Goal: Transaction & Acquisition: Purchase product/service

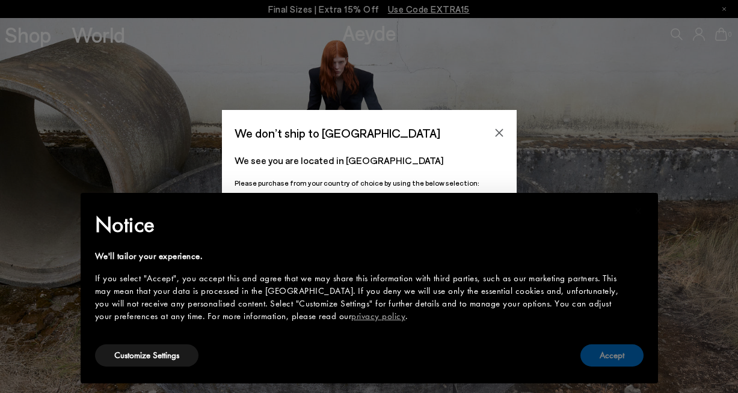
click at [618, 358] on button "Accept" at bounding box center [612, 356] width 63 height 22
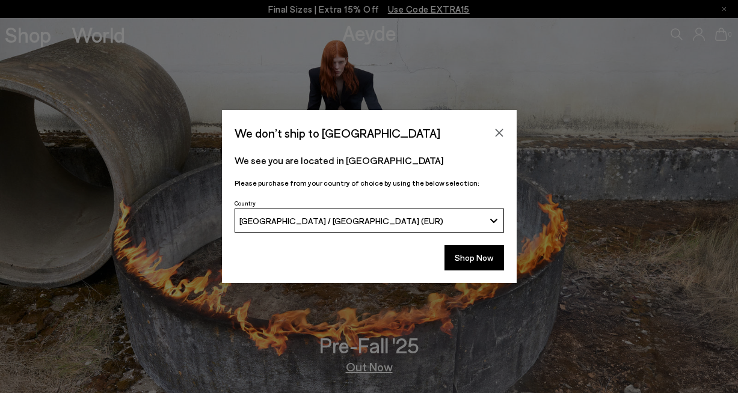
click at [426, 224] on div "[GEOGRAPHIC_DATA] / [GEOGRAPHIC_DATA] (EUR)" at bounding box center [361, 221] width 245 height 10
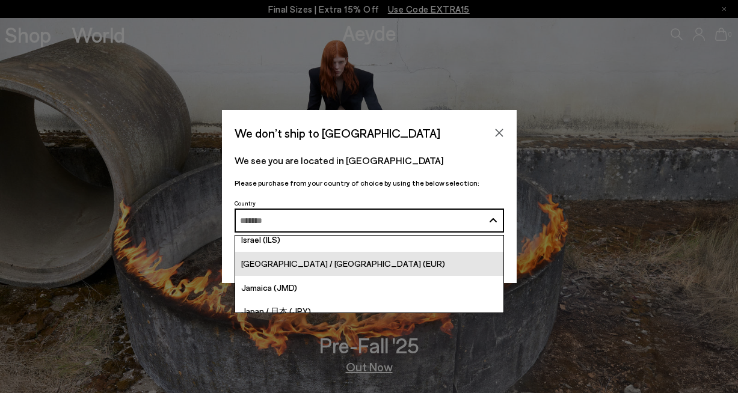
scroll to position [2175, 0]
click at [296, 265] on span "[GEOGRAPHIC_DATA] / [GEOGRAPHIC_DATA] (EUR)" at bounding box center [343, 262] width 204 height 10
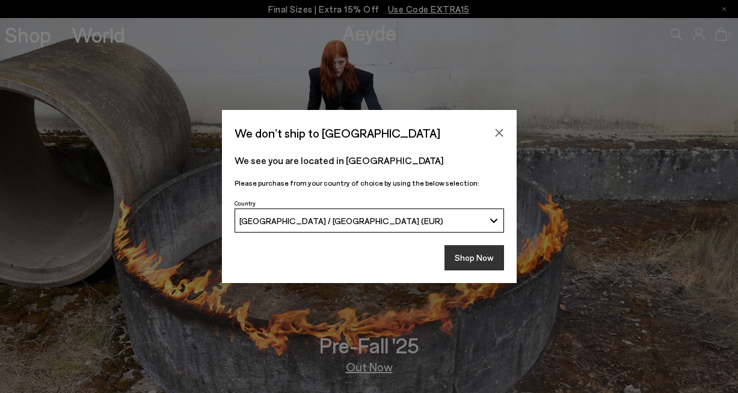
click at [485, 251] on button "Shop Now" at bounding box center [475, 257] width 60 height 25
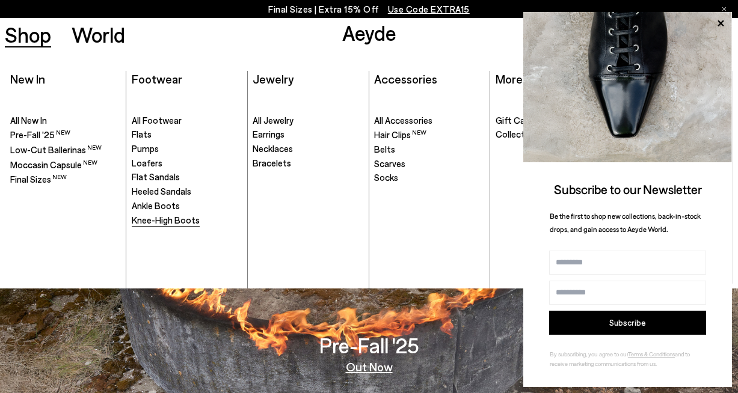
click at [174, 218] on span "Knee-High Boots" at bounding box center [166, 220] width 68 height 11
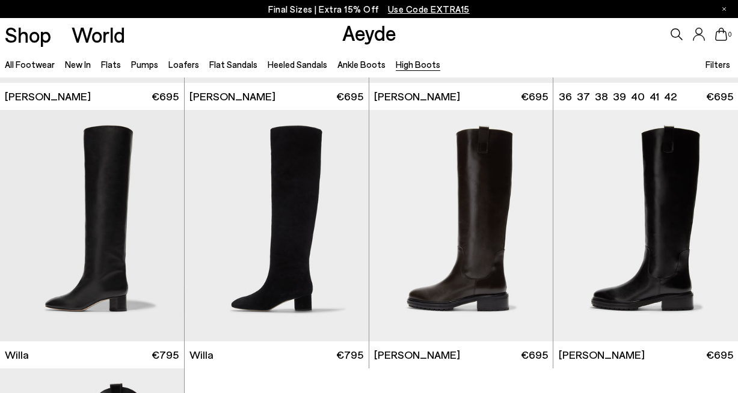
scroll to position [227, 0]
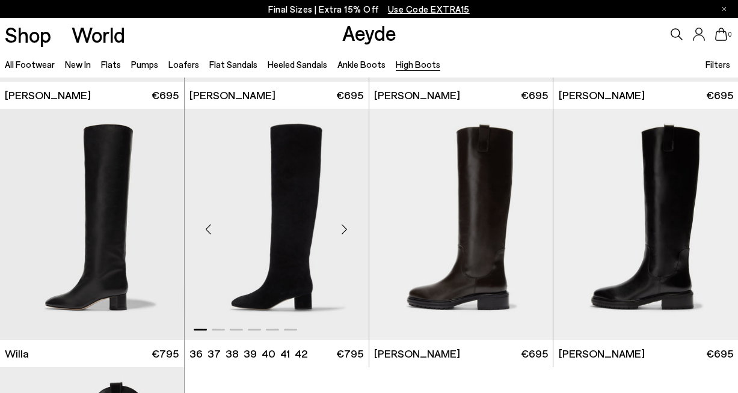
click at [346, 230] on div "Next slide" at bounding box center [345, 229] width 36 height 36
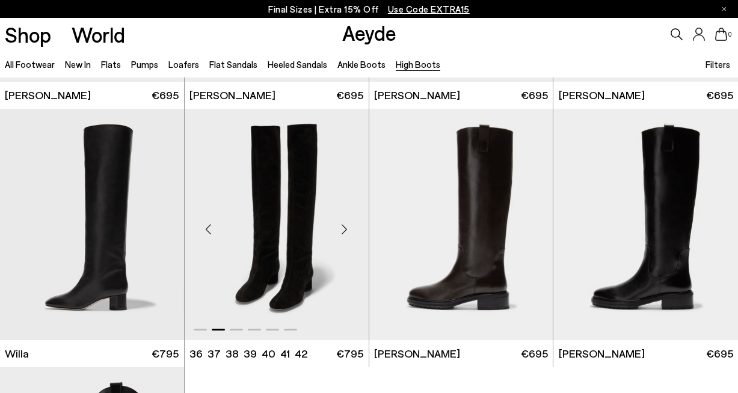
click at [346, 230] on div "Next slide" at bounding box center [345, 229] width 36 height 36
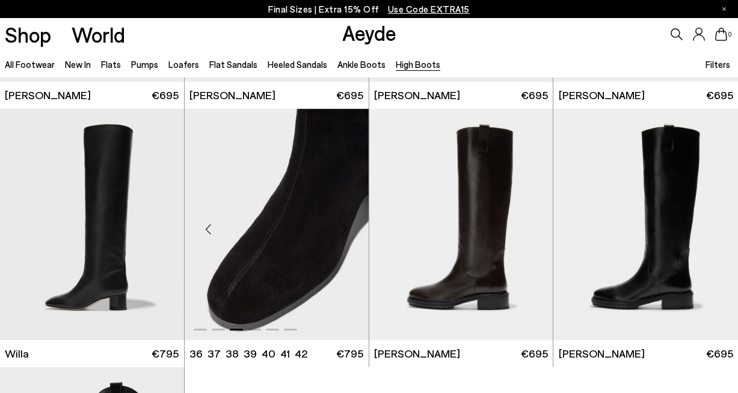
click at [346, 230] on div "Next slide" at bounding box center [345, 229] width 36 height 36
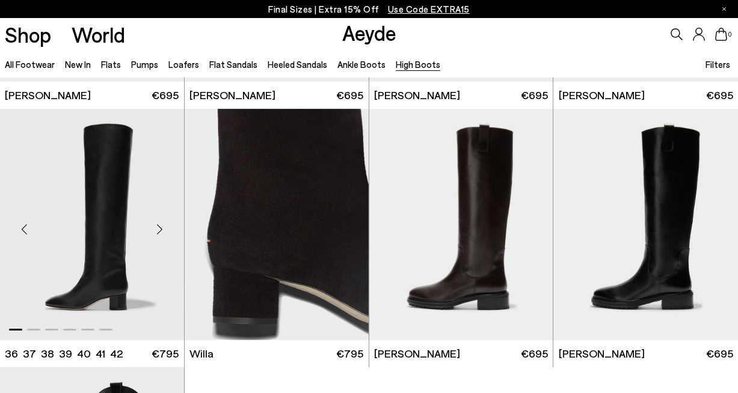
click at [159, 229] on div "Next slide" at bounding box center [160, 229] width 36 height 36
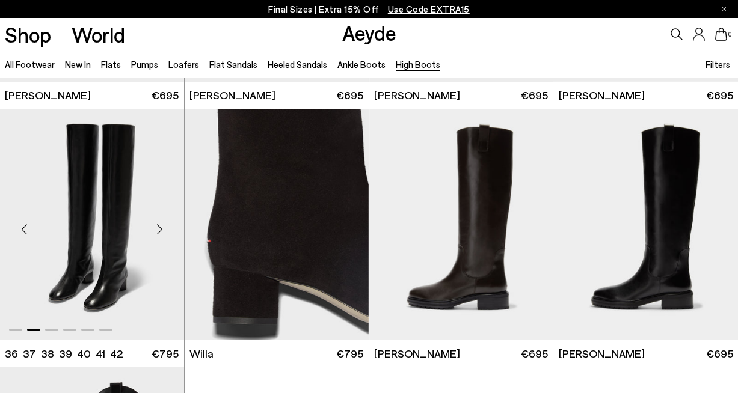
click at [159, 229] on div "Next slide" at bounding box center [160, 229] width 36 height 36
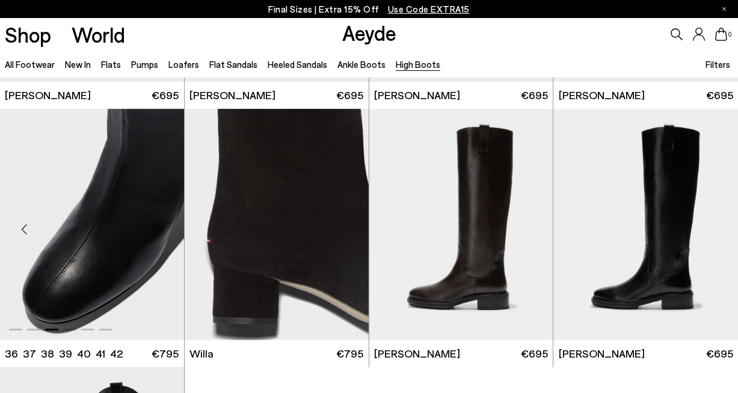
click at [159, 229] on div "Next slide" at bounding box center [160, 229] width 36 height 36
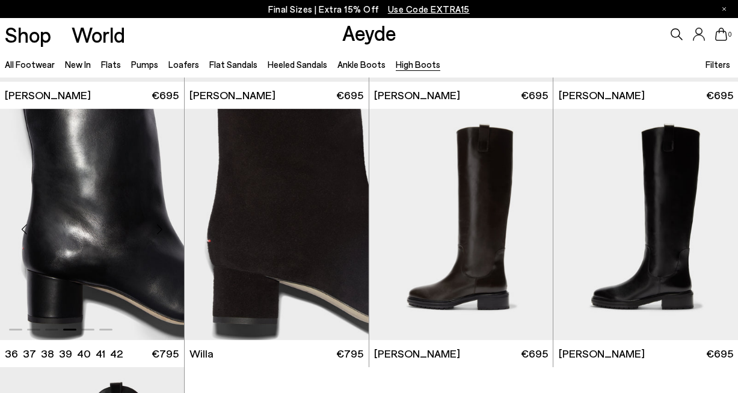
click at [159, 229] on div "Next slide" at bounding box center [160, 229] width 36 height 36
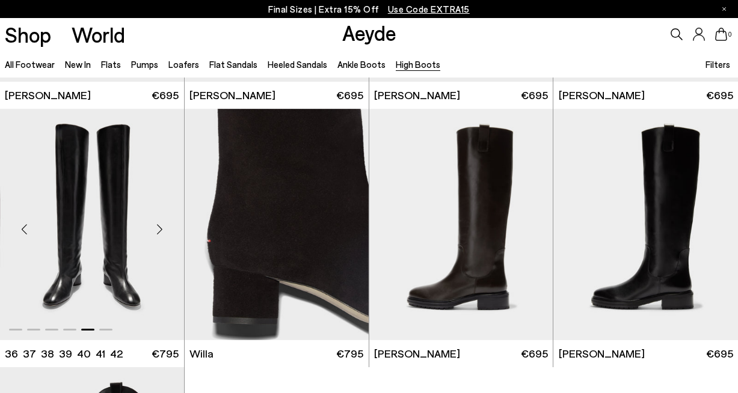
click at [159, 229] on div "Next slide" at bounding box center [160, 229] width 36 height 36
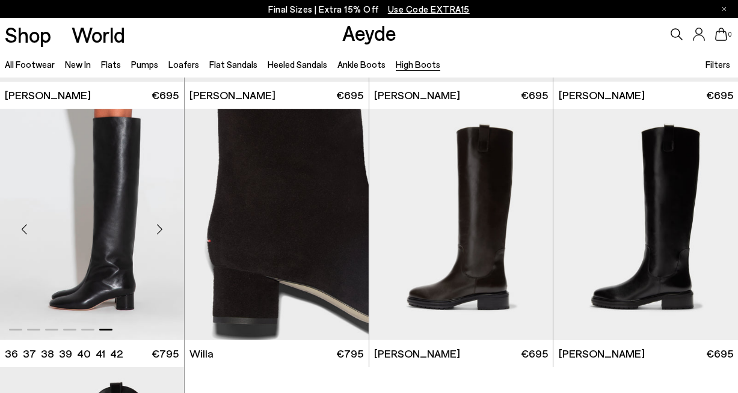
click at [161, 228] on div "Next slide" at bounding box center [160, 229] width 36 height 36
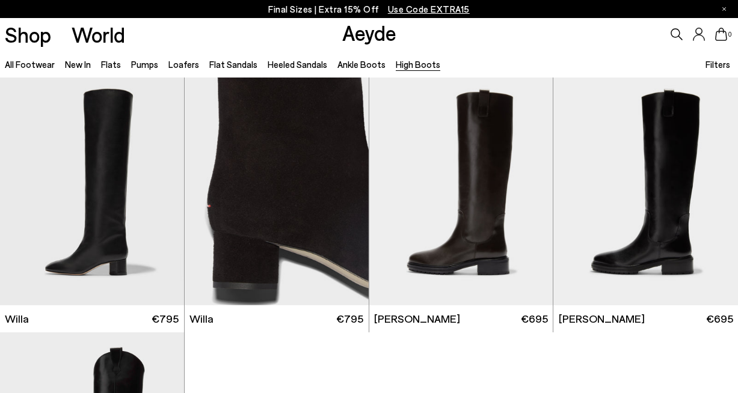
scroll to position [241, 0]
